Goal: Information Seeking & Learning: Find specific fact

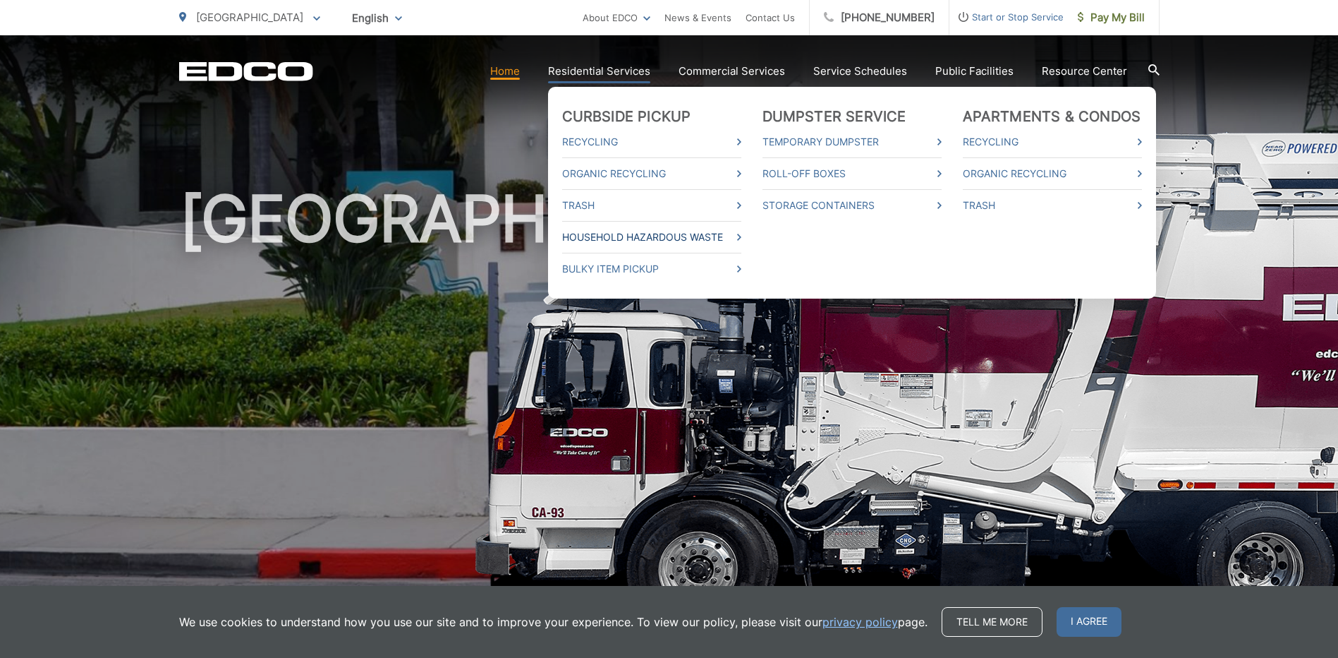
click at [742, 234] on link "Household Hazardous Waste" at bounding box center [651, 237] width 179 height 17
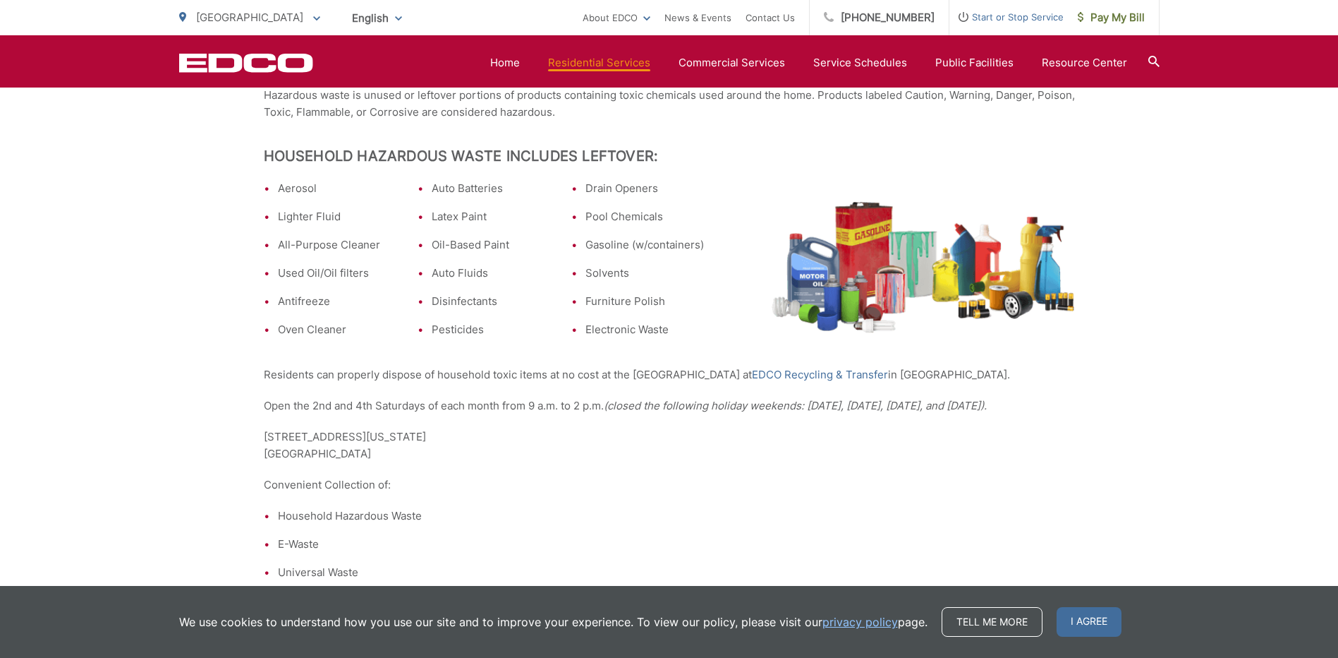
scroll to position [376, 0]
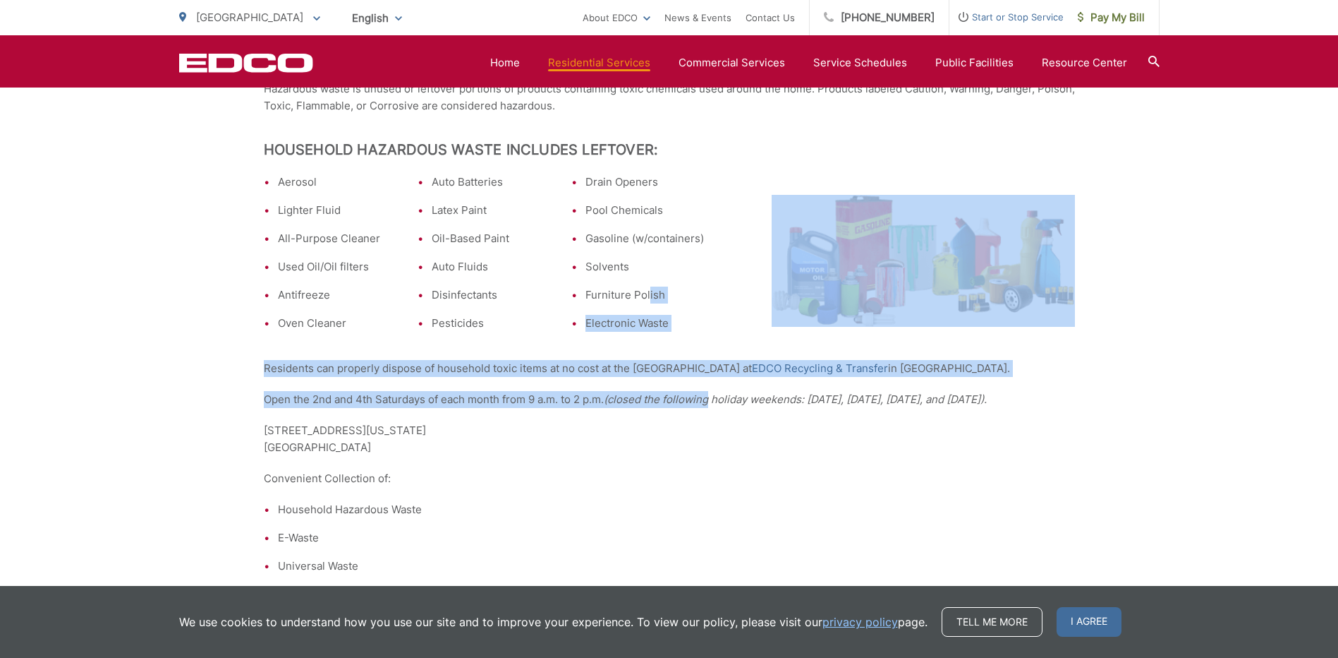
drag, startPoint x: 648, startPoint y: 293, endPoint x: 724, endPoint y: 399, distance: 131.0
click at [724, 399] on em "(closed the following holiday weekends: May 24, 2025, October 11, 2025, Novembe…" at bounding box center [795, 398] width 383 height 13
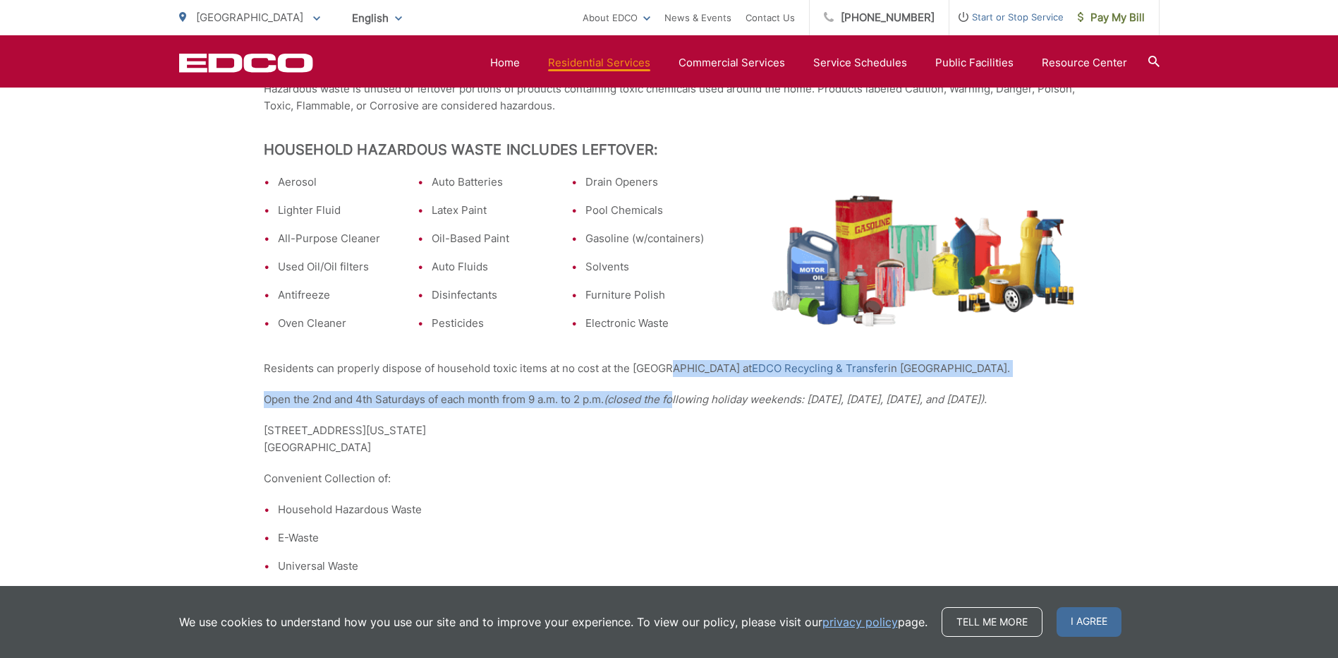
drag, startPoint x: 663, startPoint y: 367, endPoint x: 728, endPoint y: 434, distance: 93.3
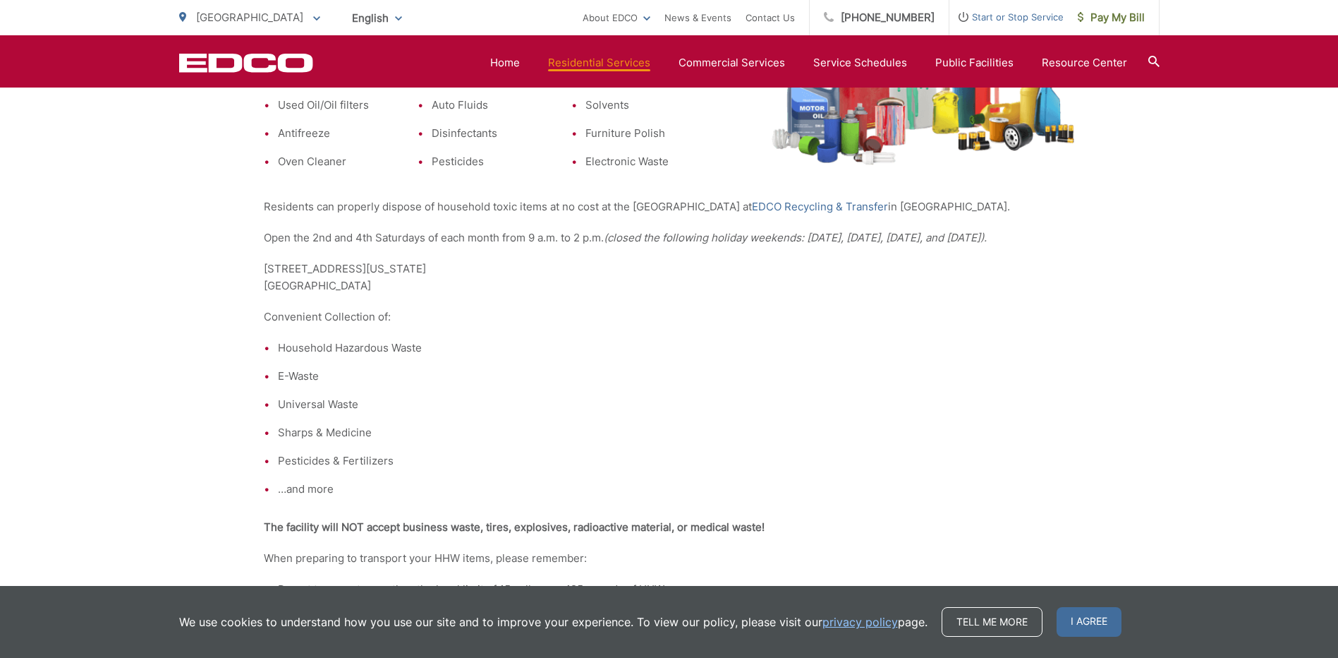
scroll to position [564, 0]
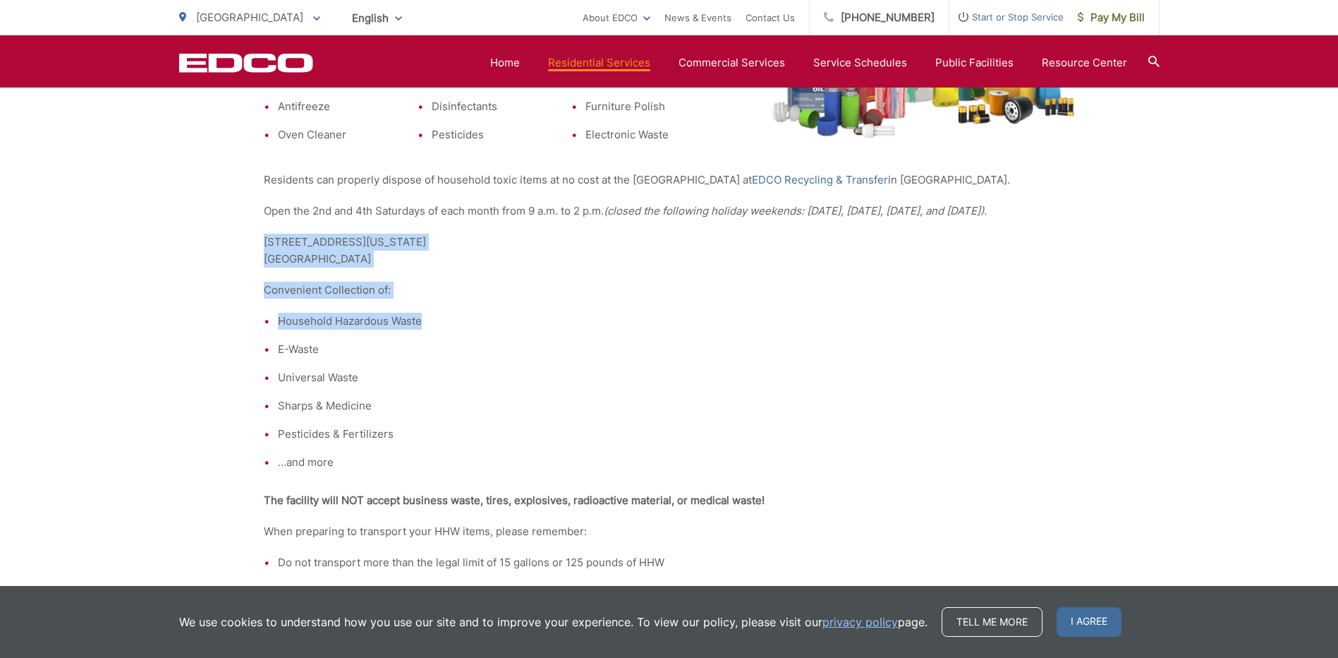
drag, startPoint x: 591, startPoint y: 279, endPoint x: 668, endPoint y: 331, distance: 92.6
click at [668, 331] on div "Household Hazardous Waste What is Household Hazardous Waste? Hazardous waste is…" at bounding box center [669, 572] width 811 height 1708
click at [668, 330] on li "Household Hazardous Waste" at bounding box center [676, 321] width 797 height 17
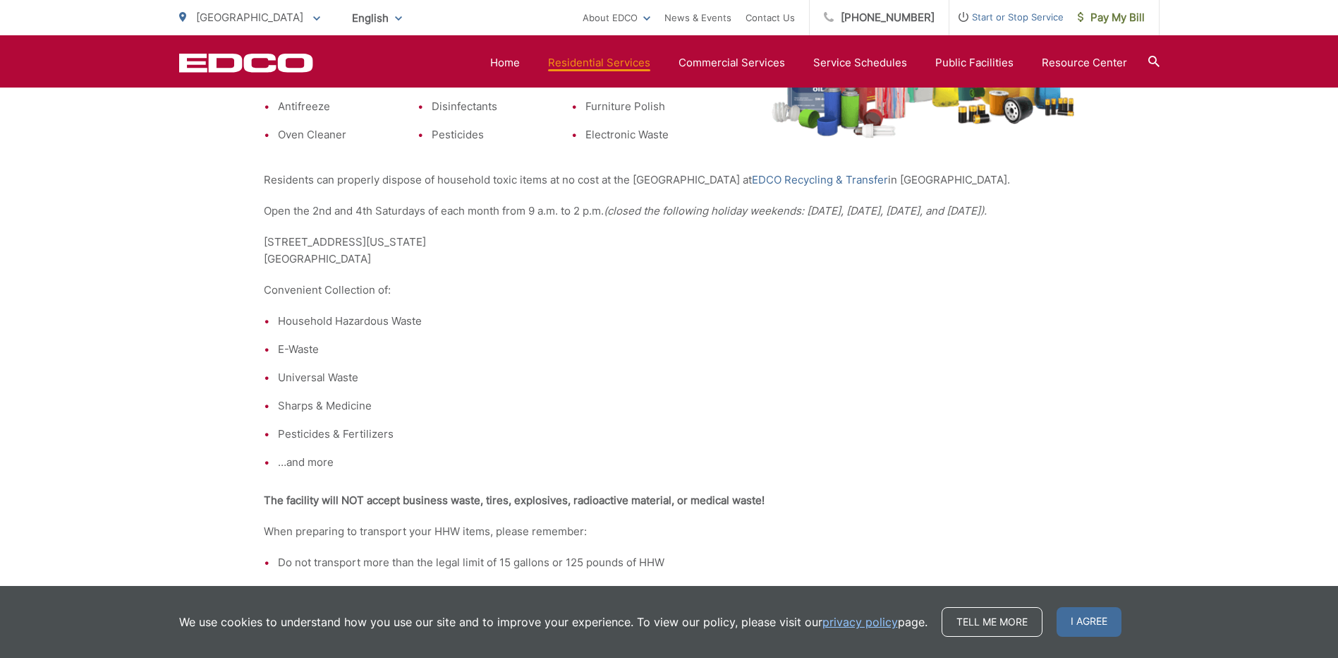
drag, startPoint x: 577, startPoint y: 261, endPoint x: 704, endPoint y: 355, distance: 157.9
click at [704, 355] on div "Household Hazardous Waste What is Household Hazardous Waste? Hazardous waste is…" at bounding box center [669, 572] width 811 height 1708
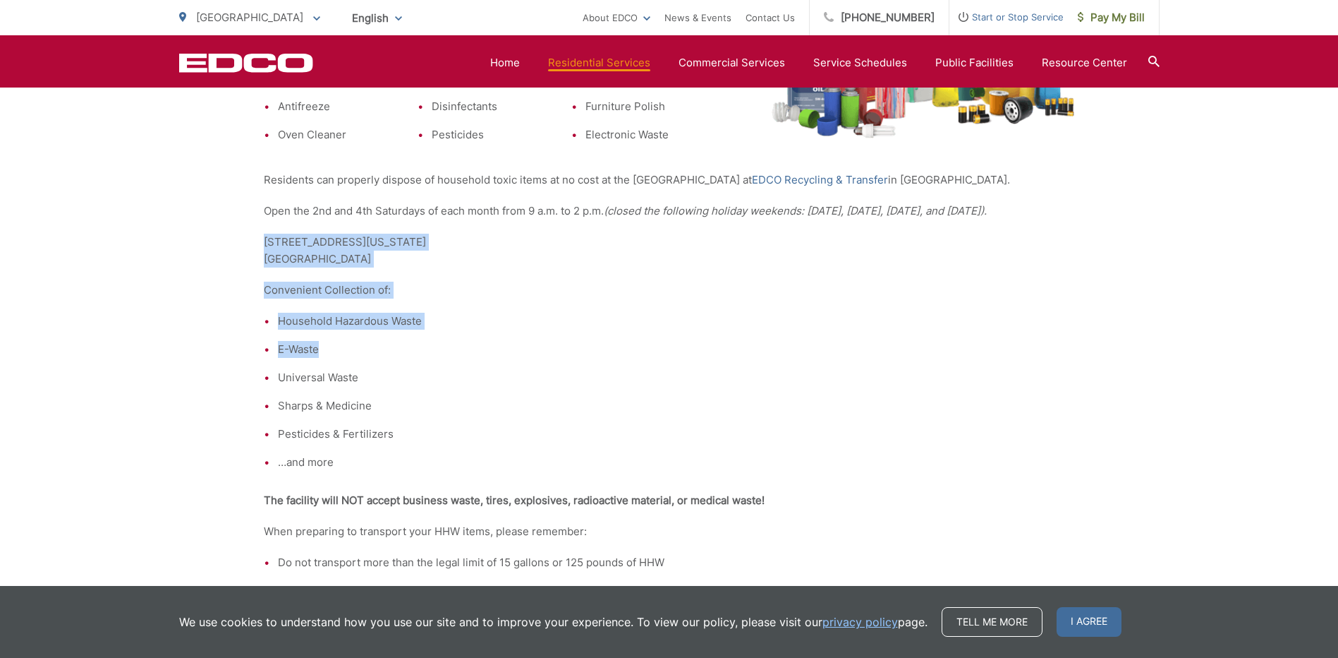
drag, startPoint x: 704, startPoint y: 355, endPoint x: 679, endPoint y: 311, distance: 50.2
click at [726, 358] on li "E-Waste" at bounding box center [676, 349] width 797 height 17
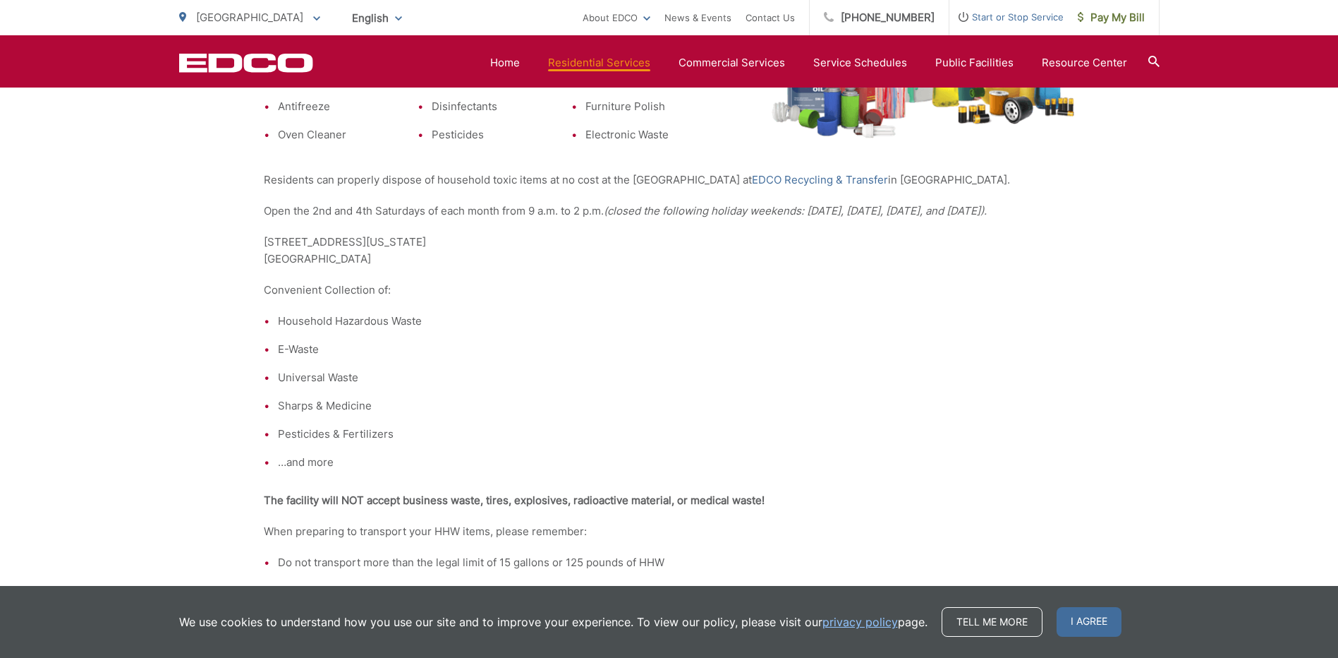
drag, startPoint x: 624, startPoint y: 269, endPoint x: 734, endPoint y: 355, distance: 139.2
click at [734, 355] on div "Household Hazardous Waste What is Household Hazardous Waste? Hazardous waste is…" at bounding box center [669, 572] width 811 height 1708
drag, startPoint x: 734, startPoint y: 355, endPoint x: 732, endPoint y: 336, distance: 19.1
click at [743, 358] on li "E-Waste" at bounding box center [676, 349] width 797 height 17
drag, startPoint x: 674, startPoint y: 292, endPoint x: 776, endPoint y: 369, distance: 128.0
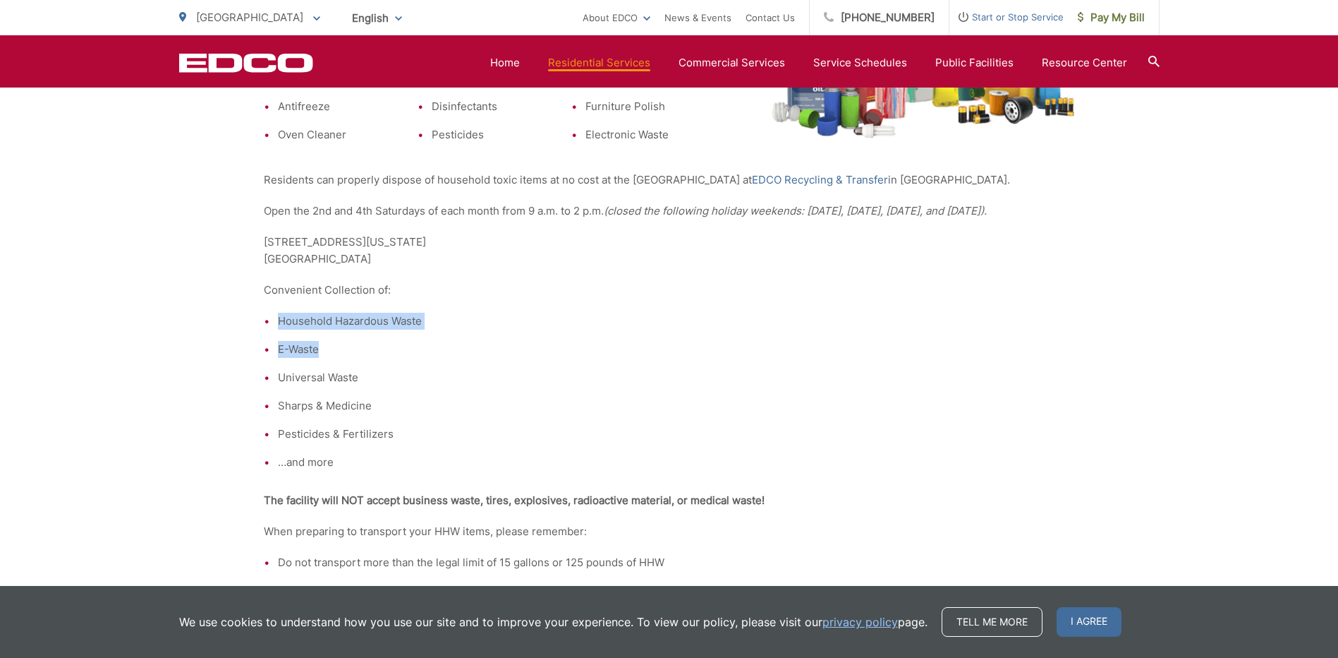
click at [776, 369] on div "Household Hazardous Waste What is Household Hazardous Waste? Hazardous waste is…" at bounding box center [669, 572] width 811 height 1708
click at [776, 358] on li "E-Waste" at bounding box center [676, 349] width 797 height 17
drag, startPoint x: 703, startPoint y: 279, endPoint x: 772, endPoint y: 350, distance: 99.3
click at [772, 350] on div "Household Hazardous Waste What is Household Hazardous Waste? Hazardous waste is…" at bounding box center [669, 572] width 811 height 1708
click at [772, 350] on ul "Household Hazardous Waste E-Waste Universal Waste Sharps & Medicine Pesticides …" at bounding box center [669, 392] width 811 height 158
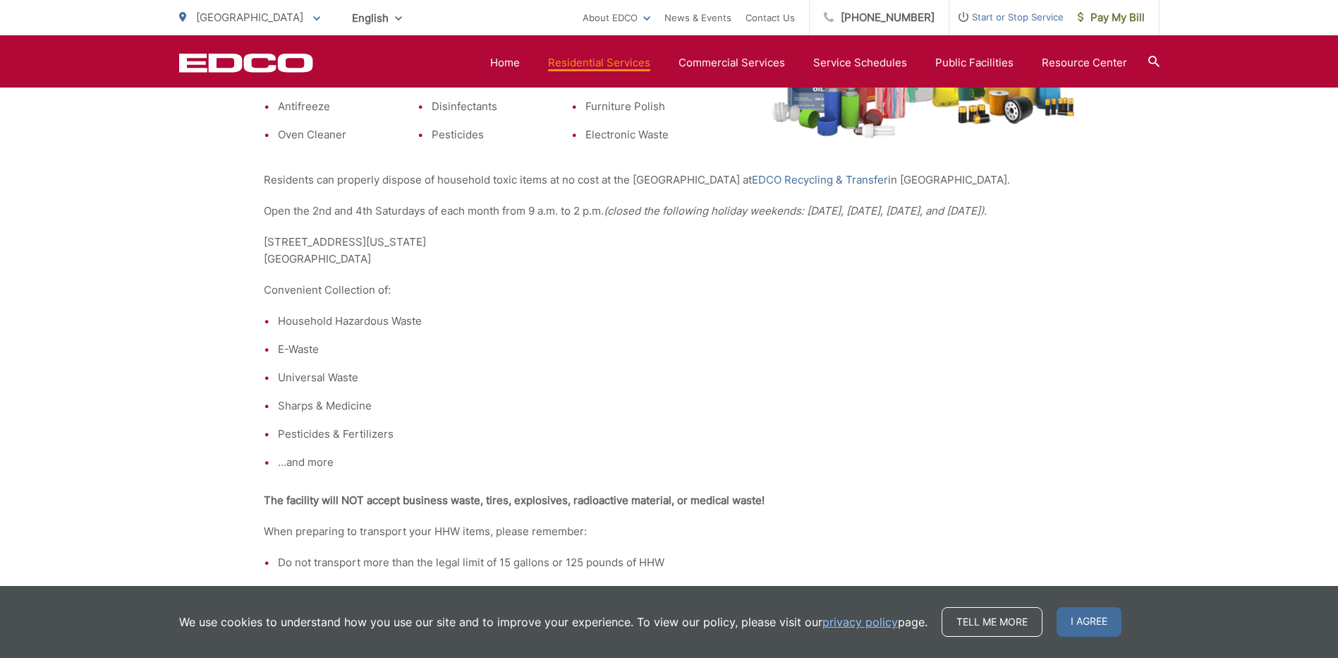
drag, startPoint x: 743, startPoint y: 306, endPoint x: 804, endPoint y: 356, distance: 78.7
click at [804, 356] on div "Household Hazardous Waste What is Household Hazardous Waste? Hazardous waste is…" at bounding box center [669, 572] width 811 height 1708
drag, startPoint x: 804, startPoint y: 356, endPoint x: 736, endPoint y: 298, distance: 89.1
click at [809, 358] on li "E-Waste" at bounding box center [676, 349] width 797 height 17
drag, startPoint x: 734, startPoint y: 327, endPoint x: 780, endPoint y: 361, distance: 57.2
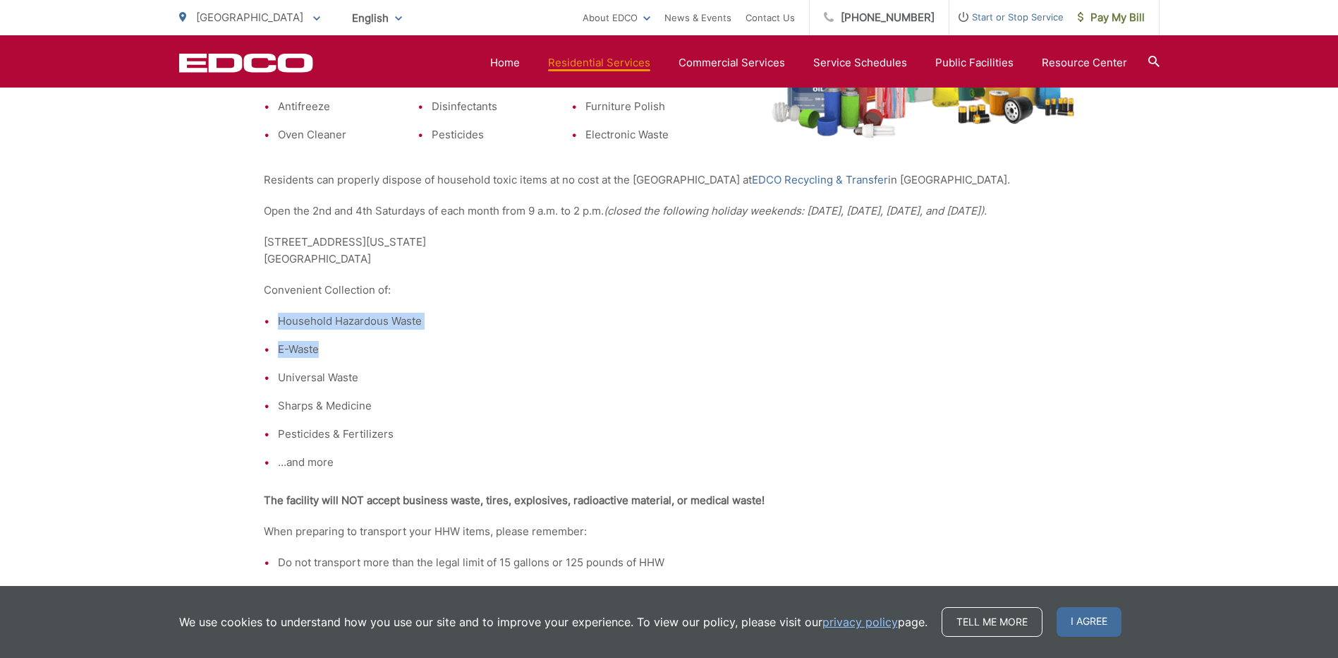
click at [780, 361] on div "Household Hazardous Waste What is Household Hazardous Waste? Hazardous waste is…" at bounding box center [669, 572] width 811 height 1708
drag, startPoint x: 780, startPoint y: 361, endPoint x: 765, endPoint y: 347, distance: 20.5
click at [781, 358] on li "E-Waste" at bounding box center [676, 349] width 797 height 17
drag, startPoint x: 728, startPoint y: 400, endPoint x: 742, endPoint y: 411, distance: 18.1
click at [742, 411] on div "Household Hazardous Waste What is Household Hazardous Waste? Hazardous waste is…" at bounding box center [669, 572] width 811 height 1708
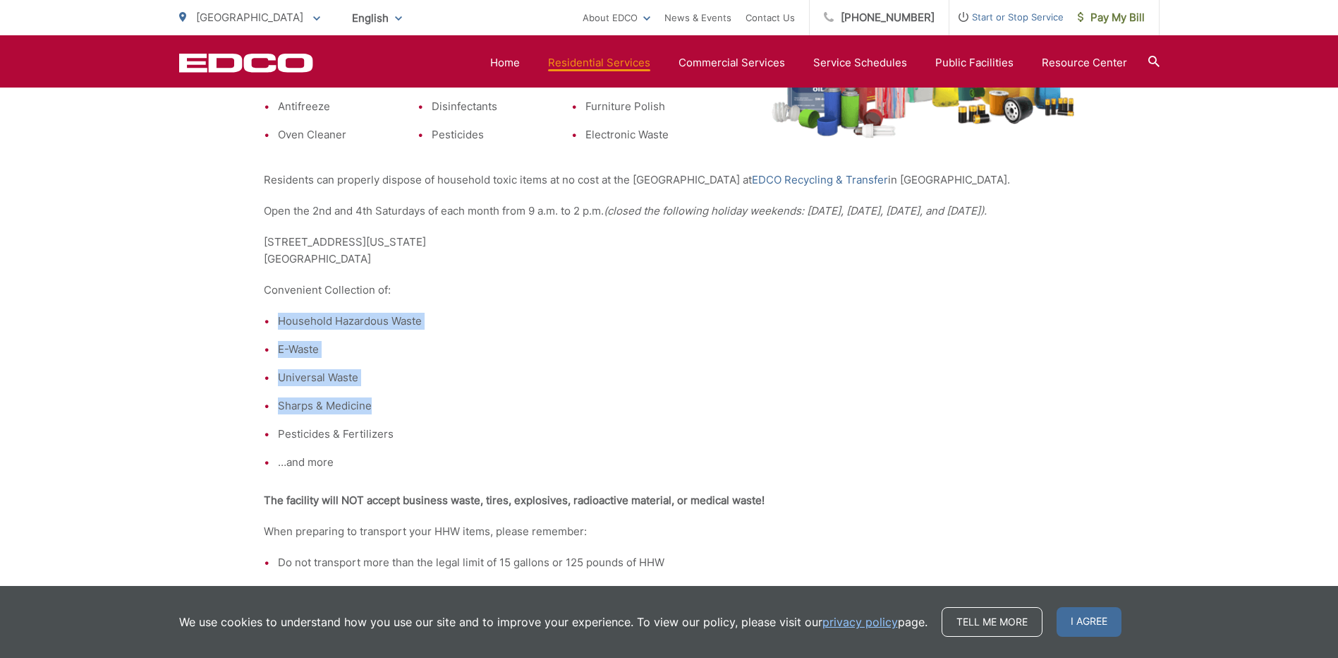
click at [742, 411] on ul "Household Hazardous Waste E-Waste Universal Waste Sharps & Medicine Pesticides …" at bounding box center [669, 392] width 811 height 158
drag, startPoint x: 621, startPoint y: 329, endPoint x: 718, endPoint y: 421, distance: 133.8
click at [718, 421] on div "Household Hazardous Waste What is Household Hazardous Waste? Hazardous waste is…" at bounding box center [669, 572] width 811 height 1708
click at [718, 414] on li "Sharps & Medicine" at bounding box center [676, 405] width 797 height 17
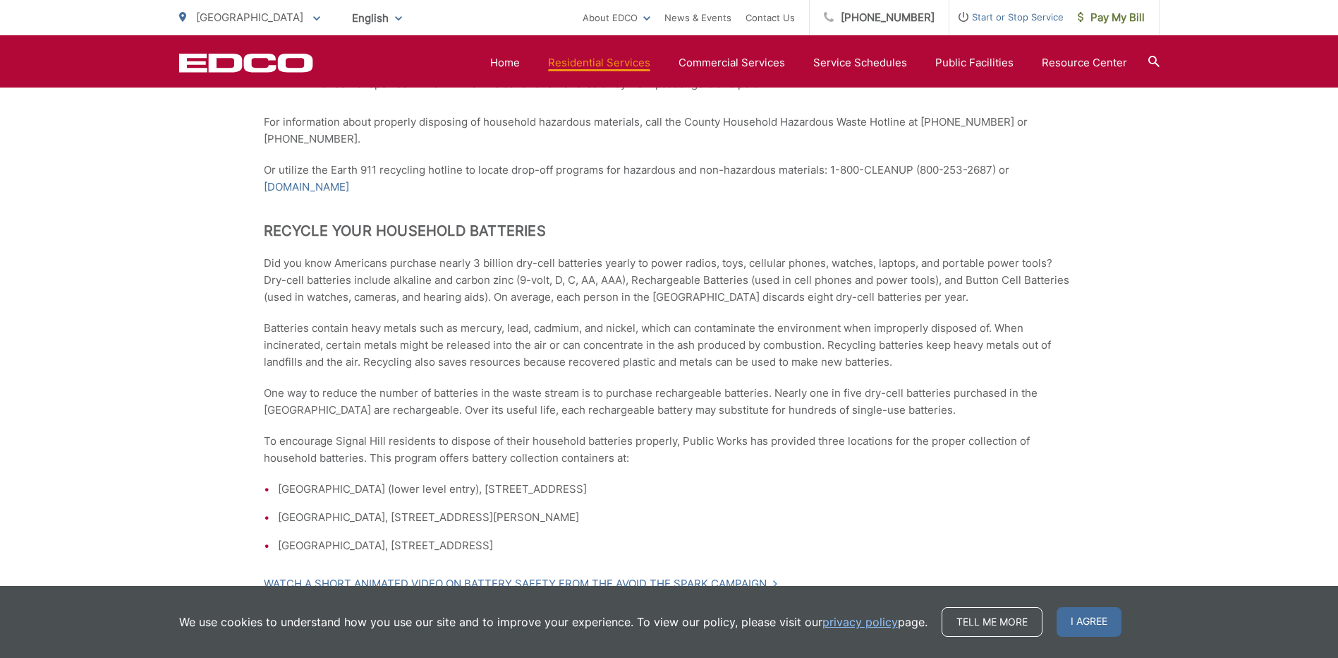
scroll to position [1129, 0]
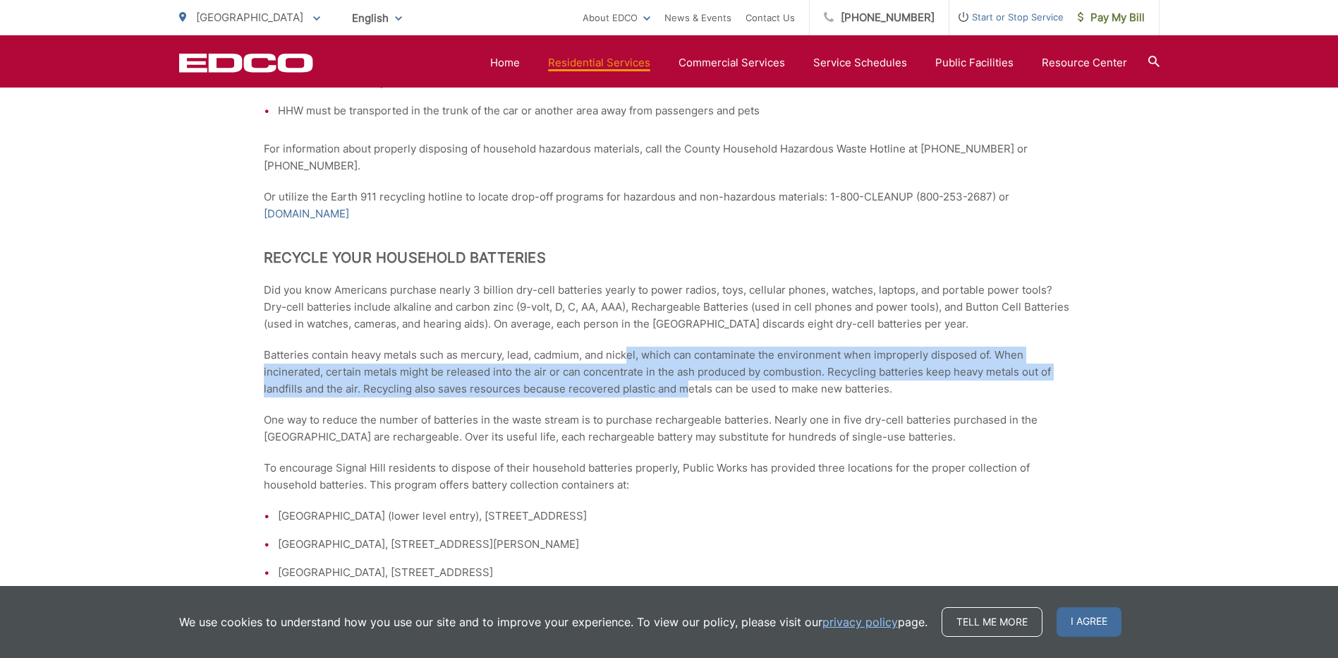
drag, startPoint x: 630, startPoint y: 359, endPoint x: 712, endPoint y: 426, distance: 105.8
click at [712, 426] on div "Household Hazardous Waste What is Household Hazardous Waste? Hazardous waste is…" at bounding box center [669, 7] width 811 height 1708
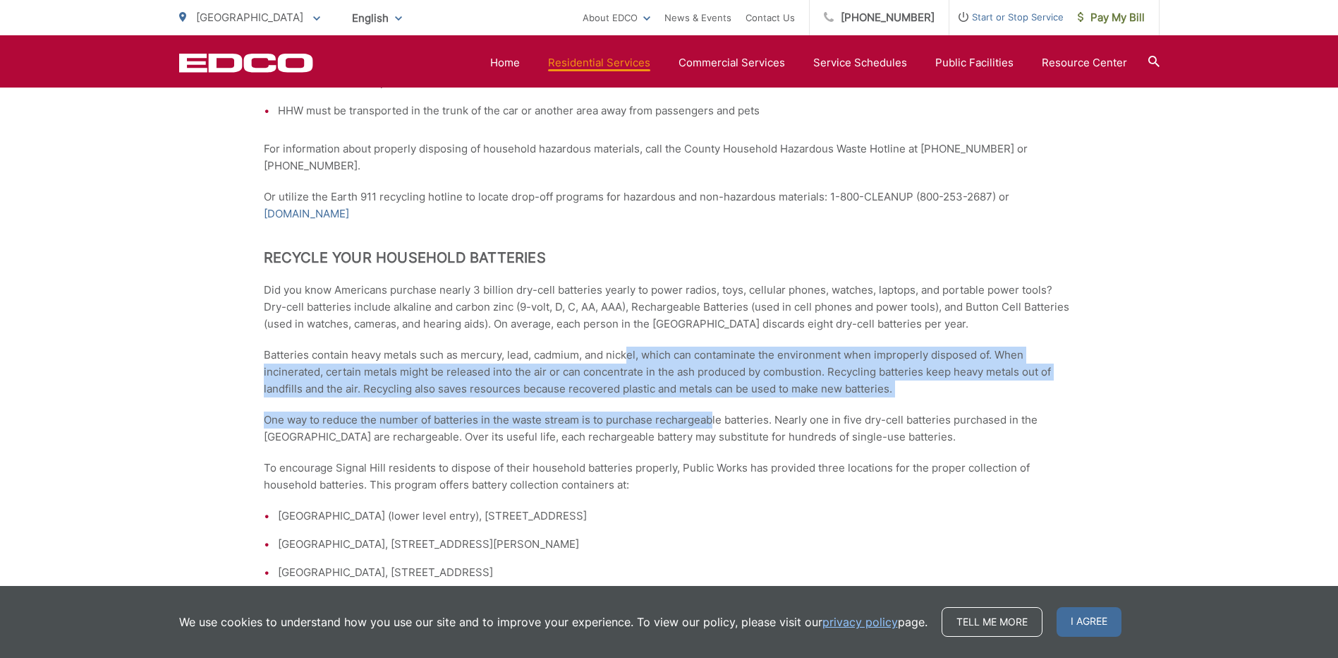
click at [713, 427] on div "Household Hazardous Waste What is Household Hazardous Waste? Hazardous waste is…" at bounding box center [669, 7] width 811 height 1708
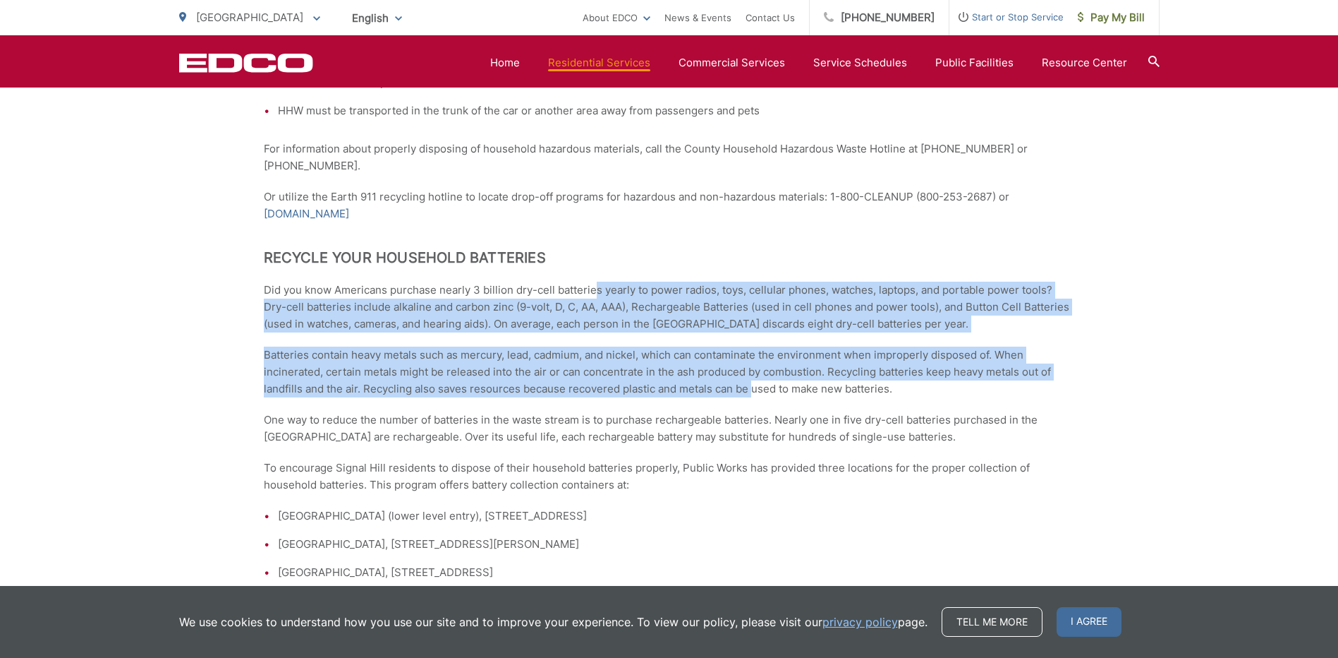
drag, startPoint x: 593, startPoint y: 304, endPoint x: 751, endPoint y: 411, distance: 190.4
click at [751, 411] on div "Household Hazardous Waste What is Household Hazardous Waste? Hazardous waste is…" at bounding box center [669, 7] width 811 height 1708
click at [751, 397] on p "Batteries contain heavy metals such as mercury, lead, cadmium, and nickel, whic…" at bounding box center [669, 371] width 811 height 51
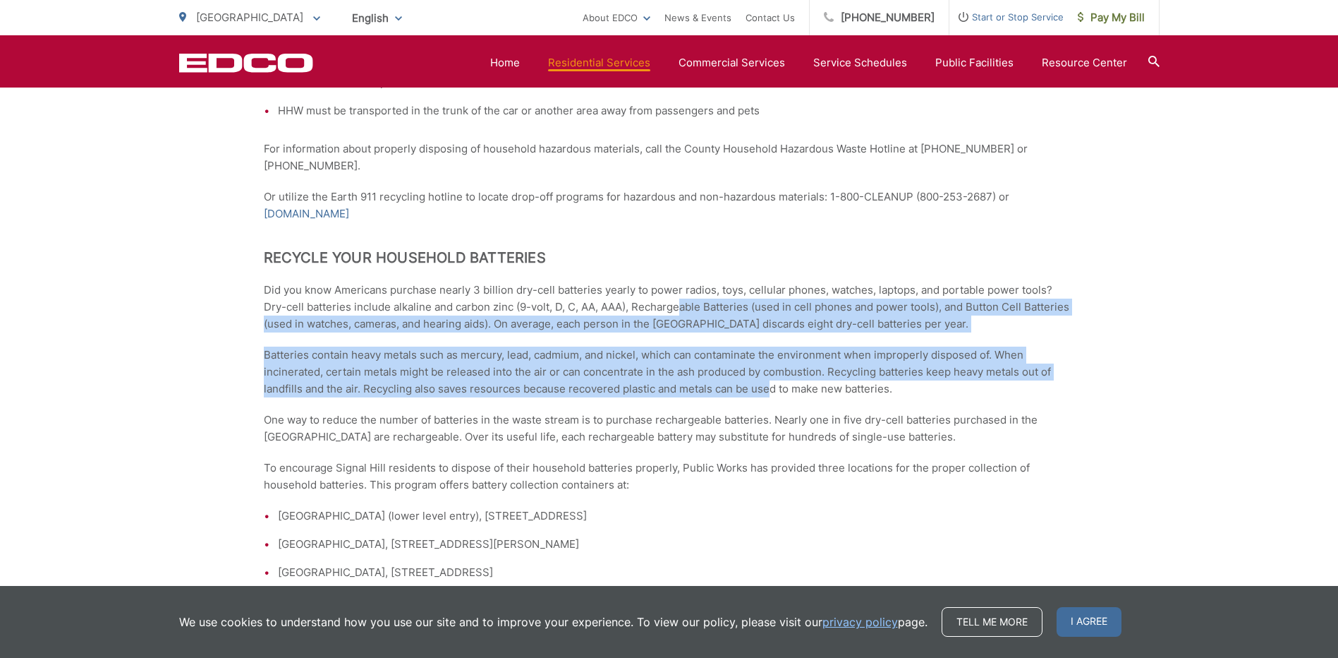
drag, startPoint x: 684, startPoint y: 320, endPoint x: 778, endPoint y: 411, distance: 131.7
click at [778, 411] on div "Household Hazardous Waste What is Household Hazardous Waste? Hazardous waste is…" at bounding box center [669, 7] width 811 height 1708
click at [778, 397] on p "Batteries contain heavy metals such as mercury, lead, cadmium, and nickel, whic…" at bounding box center [669, 371] width 811 height 51
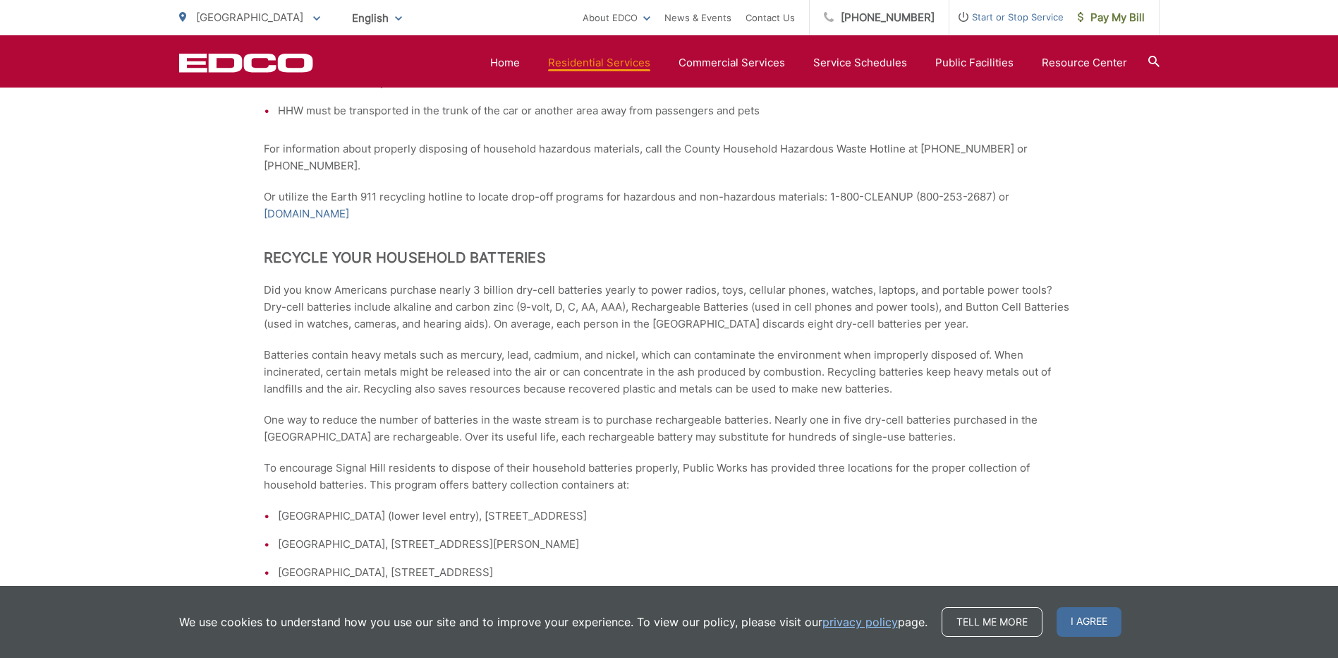
scroll to position [1317, 0]
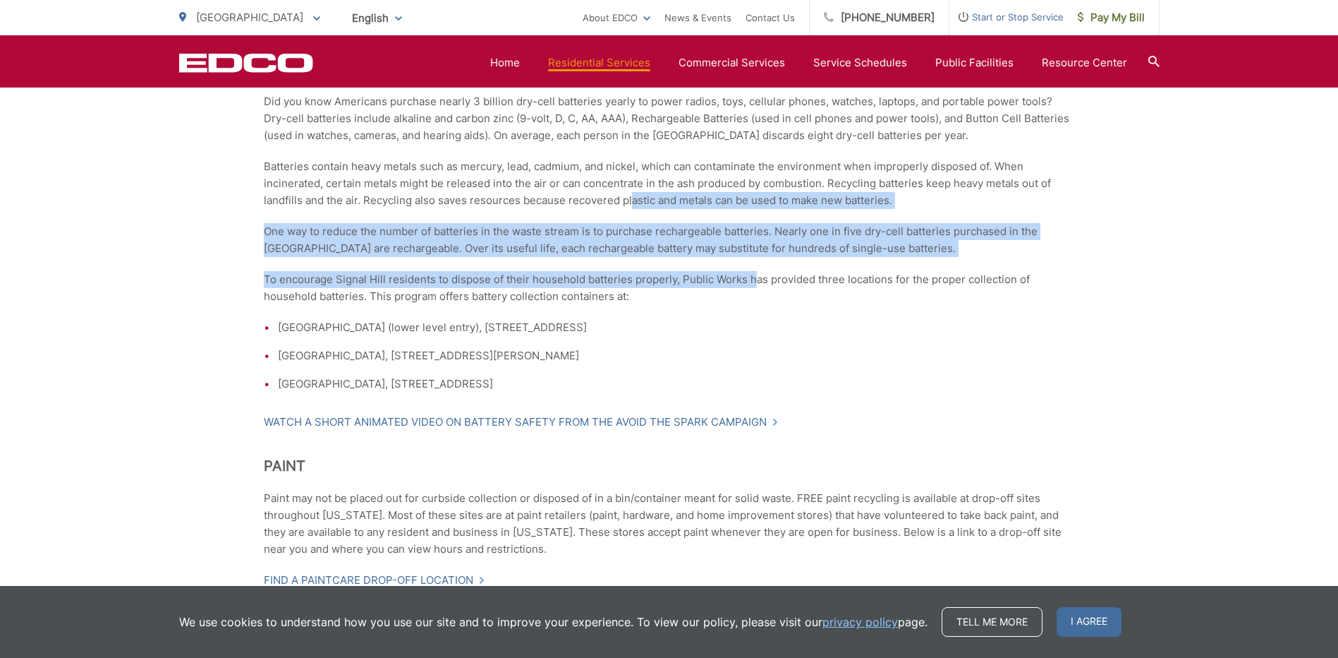
drag, startPoint x: 631, startPoint y: 218, endPoint x: 754, endPoint y: 299, distance: 147.7
click at [754, 299] on p "To encourage Signal Hill residents to dispose of their household batteries prop…" at bounding box center [669, 288] width 811 height 34
drag, startPoint x: 669, startPoint y: 224, endPoint x: 811, endPoint y: 322, distance: 172.0
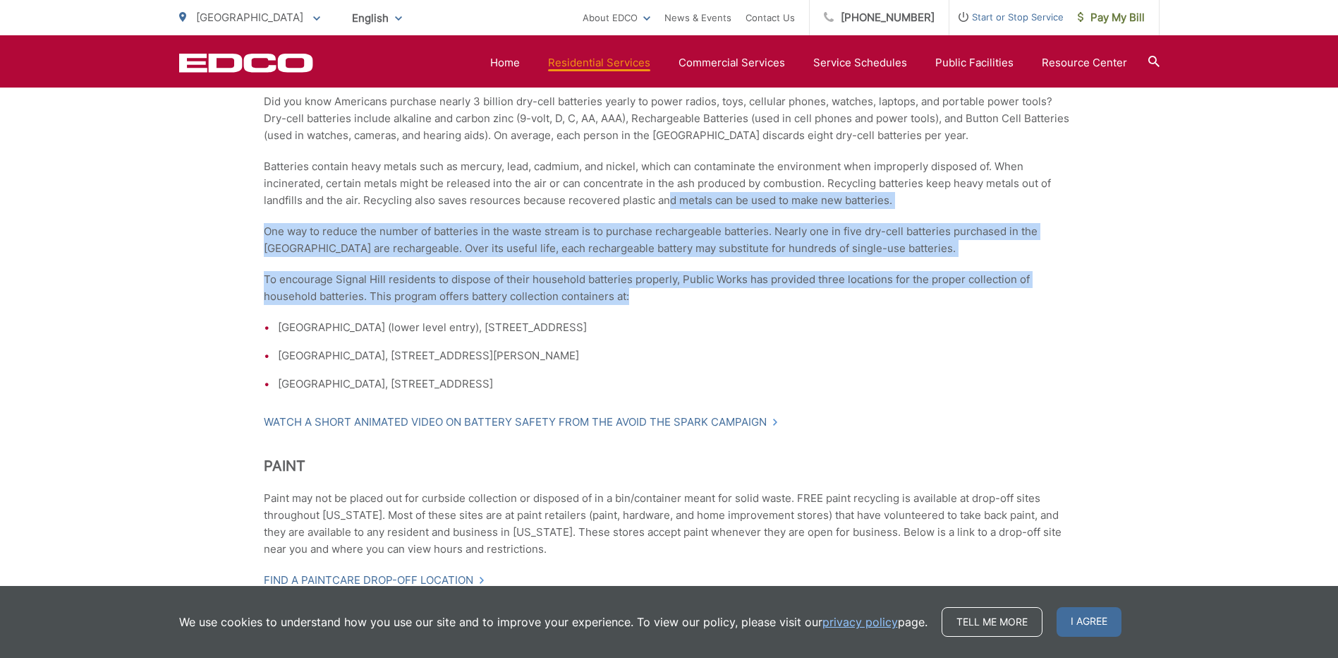
click at [811, 305] on p "To encourage Signal Hill residents to dispose of their household batteries prop…" at bounding box center [669, 288] width 811 height 34
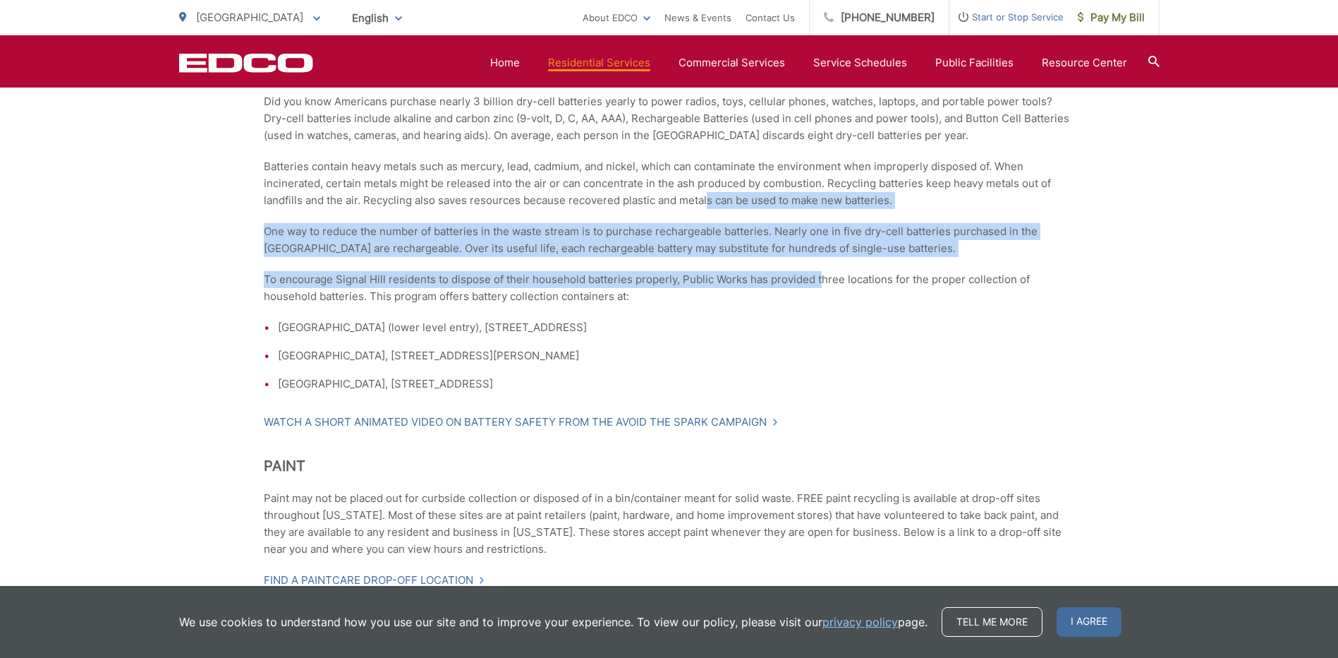
drag, startPoint x: 708, startPoint y: 222, endPoint x: 827, endPoint y: 302, distance: 143.4
click at [830, 304] on p "To encourage Signal Hill residents to dispose of their household batteries prop…" at bounding box center [669, 288] width 811 height 34
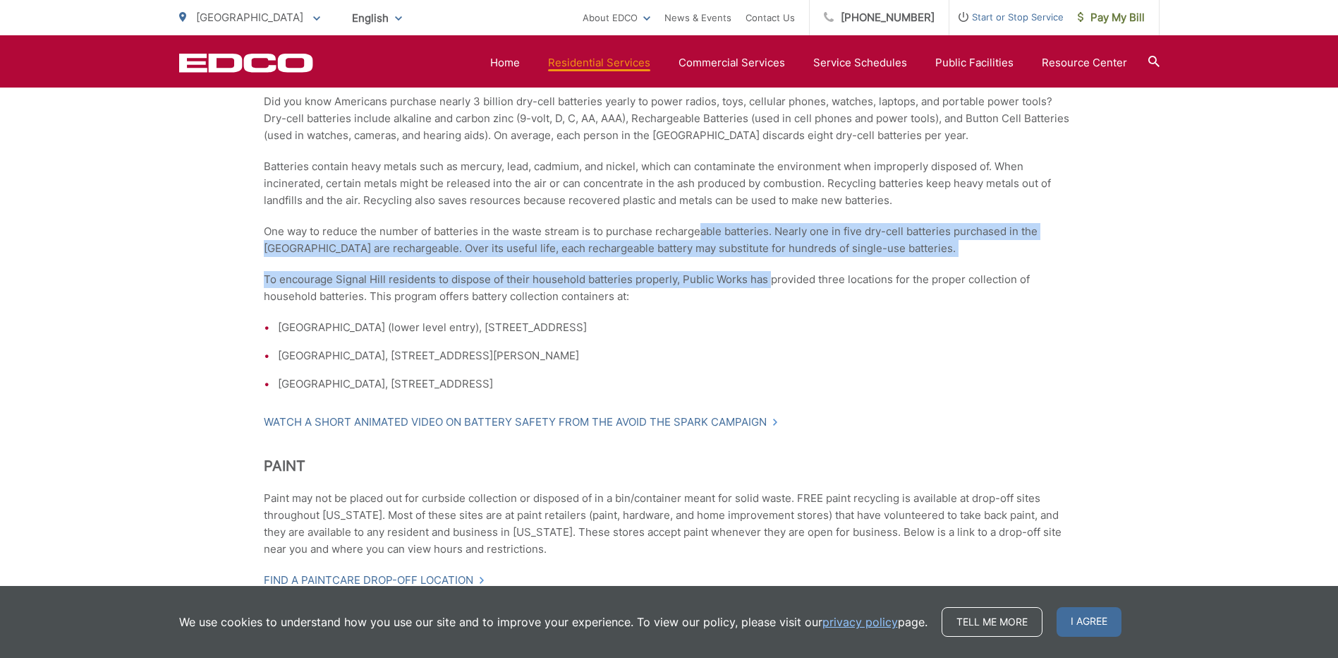
drag, startPoint x: 703, startPoint y: 239, endPoint x: 807, endPoint y: 313, distance: 127.5
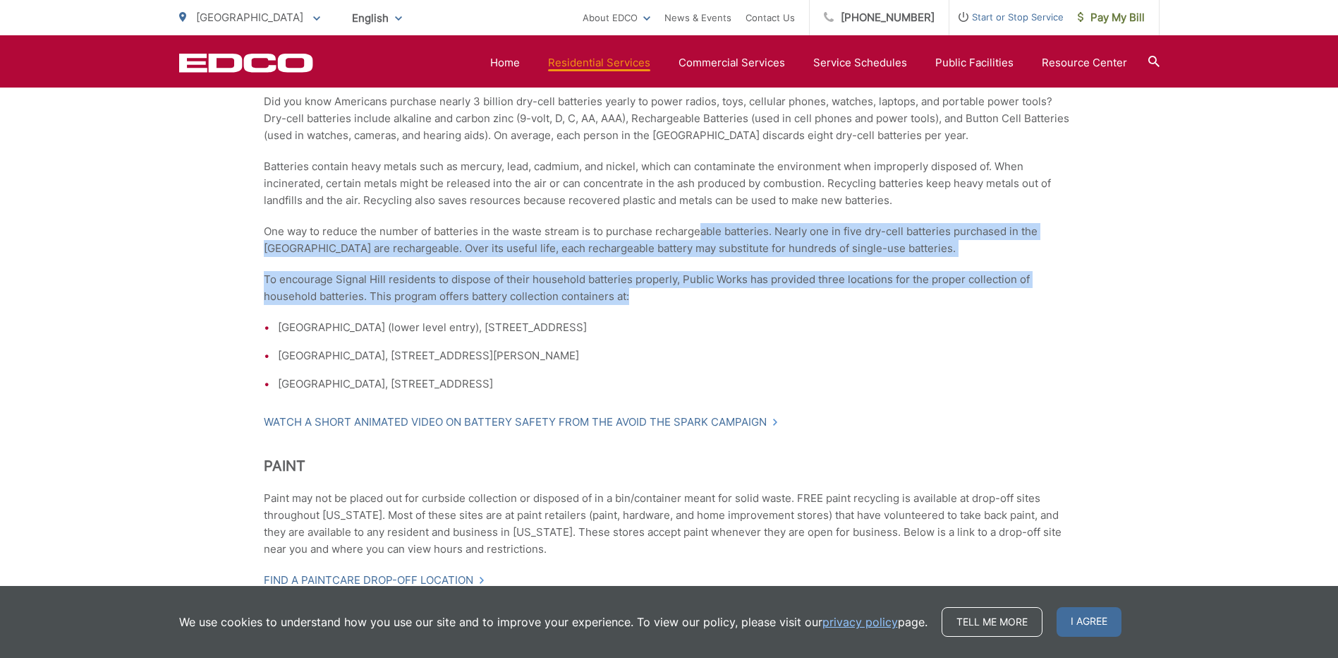
click at [807, 305] on p "To encourage Signal Hill residents to dispose of their household batteries prop…" at bounding box center [669, 288] width 811 height 34
drag, startPoint x: 679, startPoint y: 251, endPoint x: 775, endPoint y: 307, distance: 110.4
click at [775, 305] on p "To encourage Signal Hill residents to dispose of their household batteries prop…" at bounding box center [669, 288] width 811 height 34
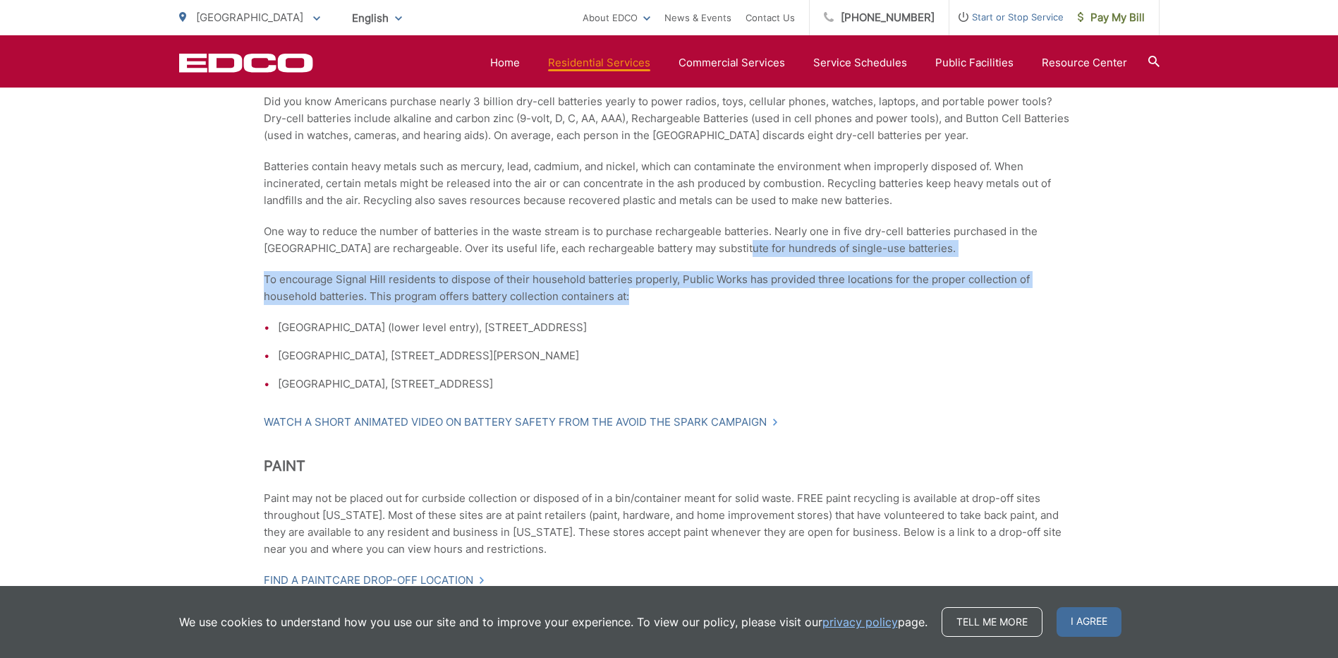
drag, startPoint x: 696, startPoint y: 265, endPoint x: 776, endPoint y: 310, distance: 92.0
click at [776, 305] on p "To encourage Signal Hill residents to dispose of their household batteries prop…" at bounding box center [669, 288] width 811 height 34
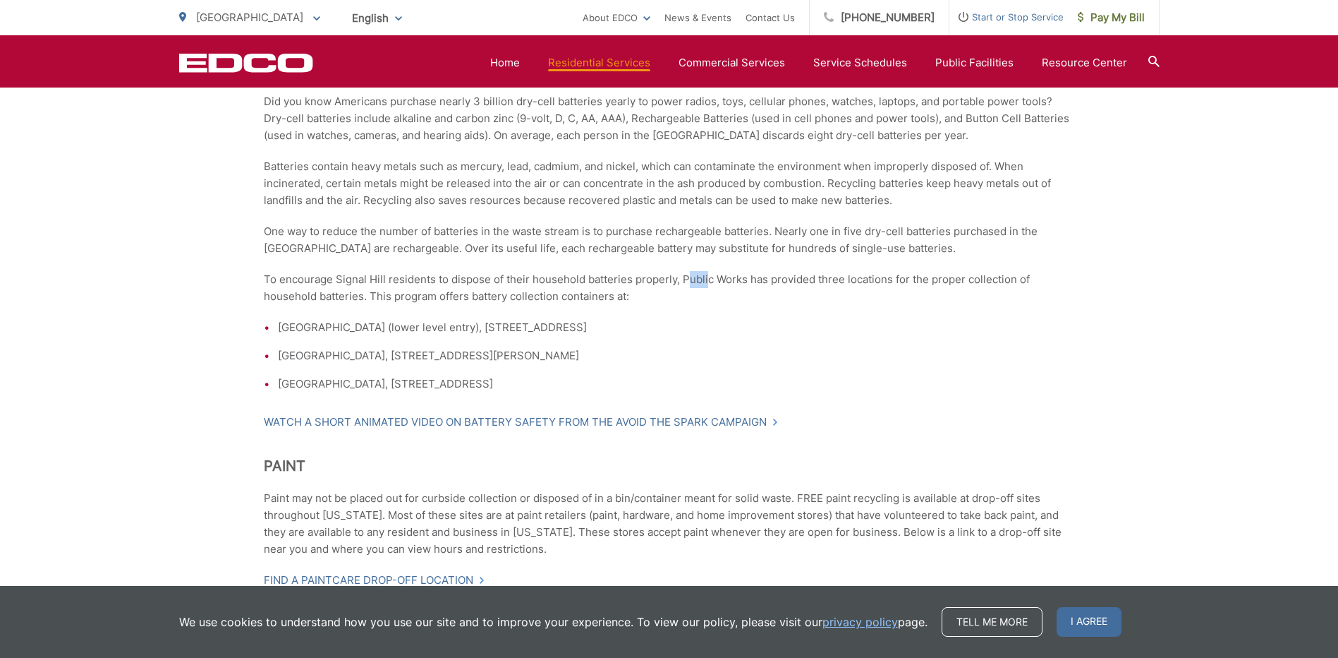
drag, startPoint x: 688, startPoint y: 276, endPoint x: 771, endPoint y: 325, distance: 96.4
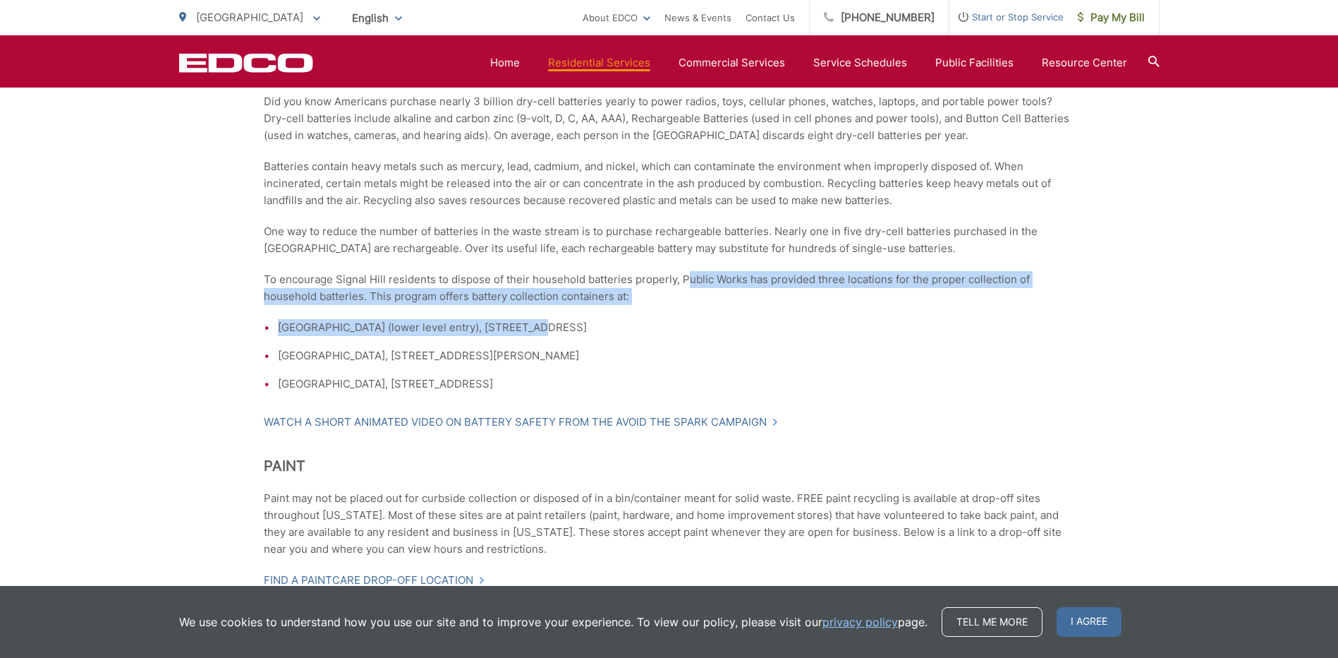
drag, startPoint x: 771, startPoint y: 325, endPoint x: 763, endPoint y: 320, distance: 9.8
drag, startPoint x: 671, startPoint y: 292, endPoint x: 732, endPoint y: 375, distance: 102.9
click at [732, 364] on li "City Library, 1770 E. Hill Street" at bounding box center [676, 355] width 797 height 17
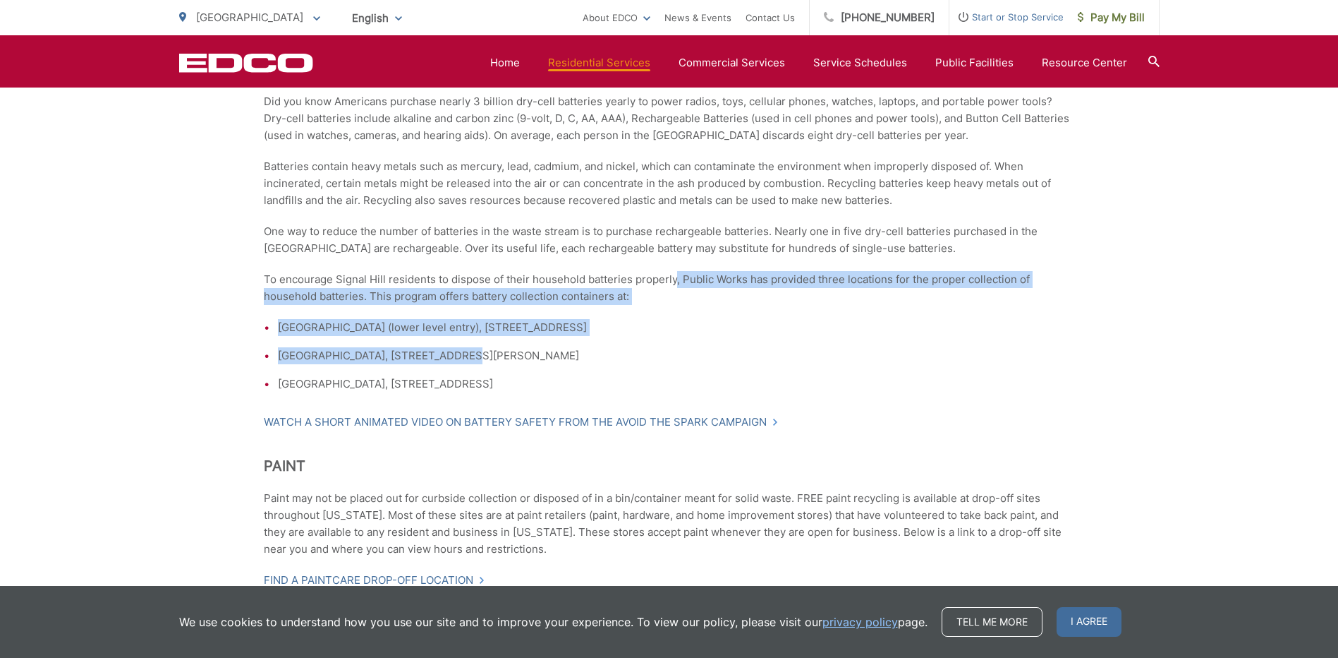
drag, startPoint x: 666, startPoint y: 359, endPoint x: 703, endPoint y: 393, distance: 49.9
click at [703, 392] on li "City Corporation Yard, 2175 E. 28th Street" at bounding box center [676, 383] width 797 height 17
drag, startPoint x: 609, startPoint y: 331, endPoint x: 687, endPoint y: 393, distance: 99.9
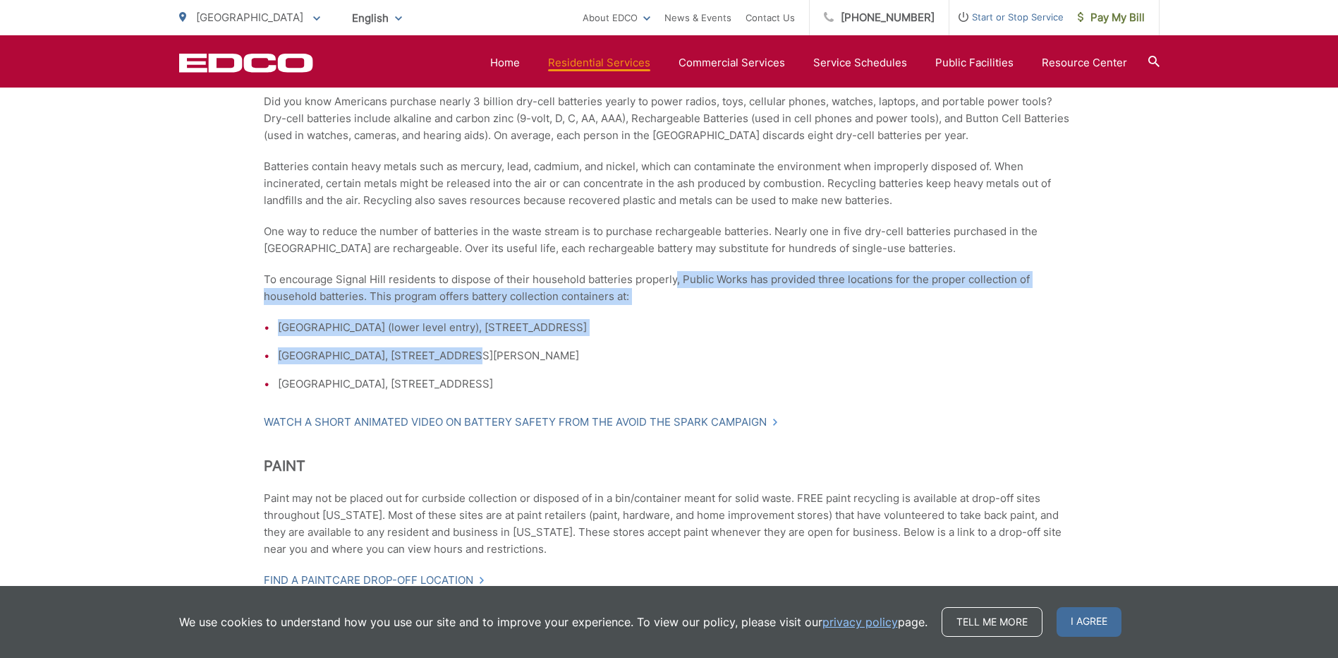
click at [687, 392] on li "City Corporation Yard, 2175 E. 28th Street" at bounding box center [676, 383] width 797 height 17
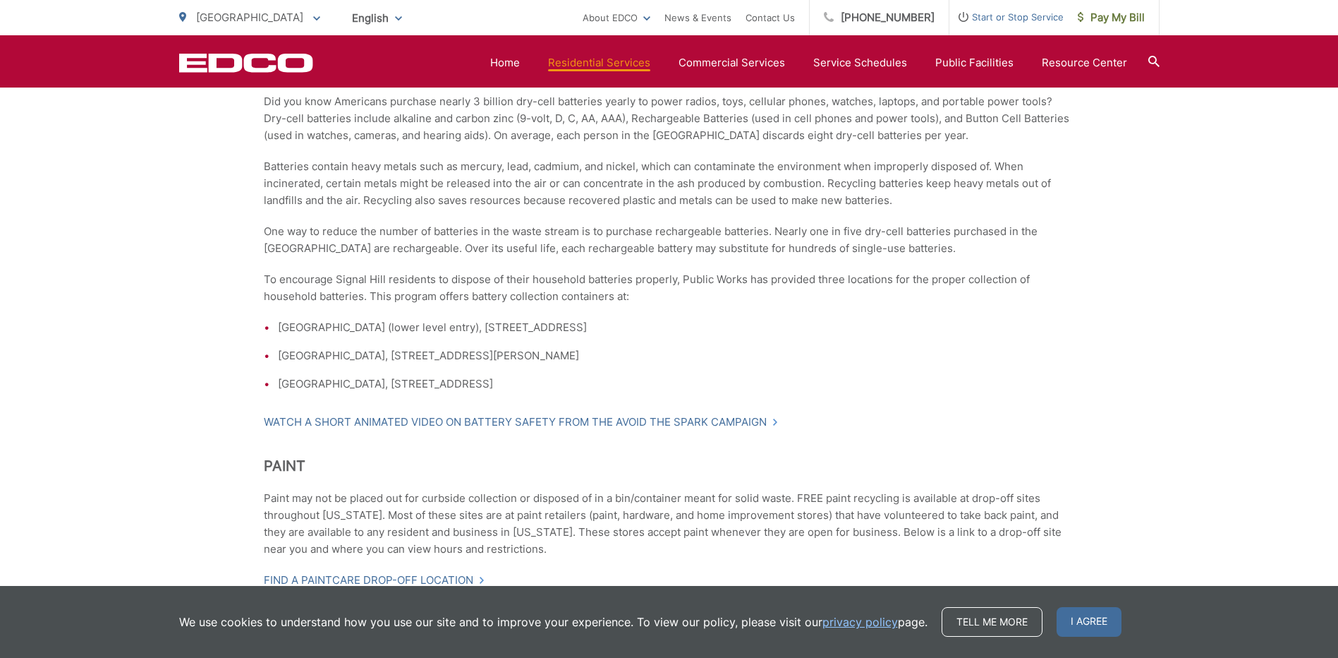
scroll to position [1565, 0]
